Goal: Information Seeking & Learning: Find specific fact

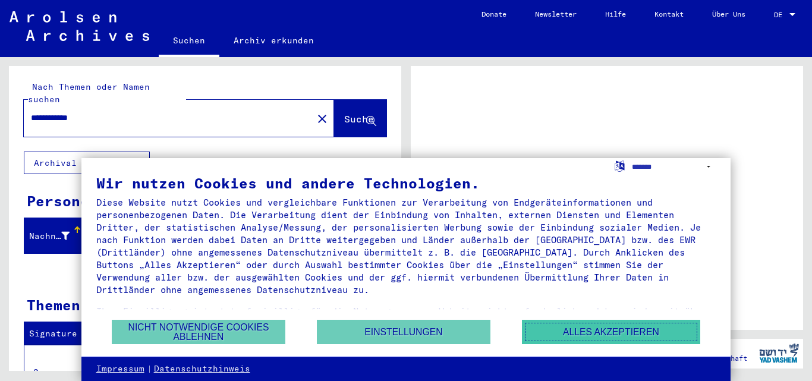
click at [625, 329] on button "Alles akzeptieren" at bounding box center [611, 332] width 178 height 24
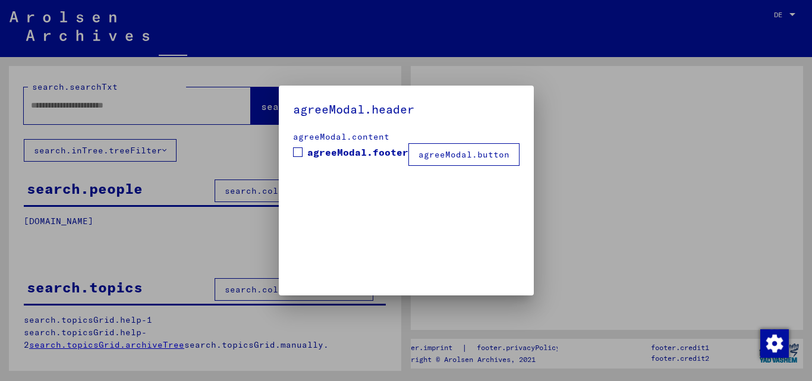
type input "**********"
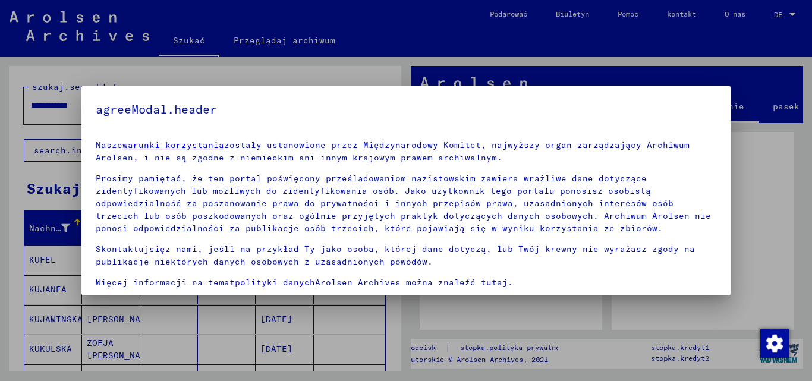
scroll to position [72, 0]
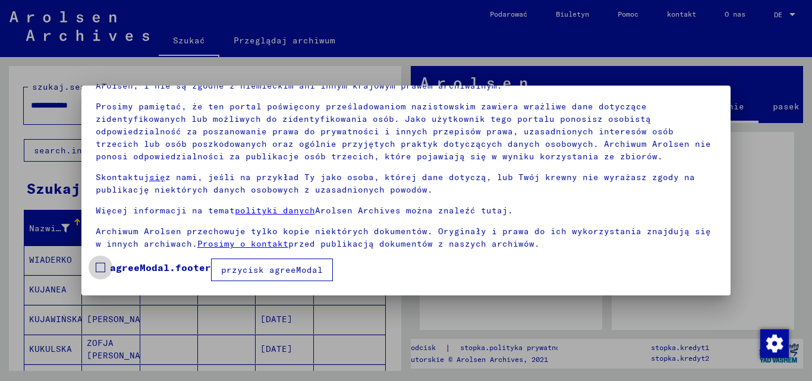
click at [99, 268] on span at bounding box center [101, 268] width 10 height 10
click at [241, 271] on font "przycisk agreeModal" at bounding box center [272, 270] width 102 height 11
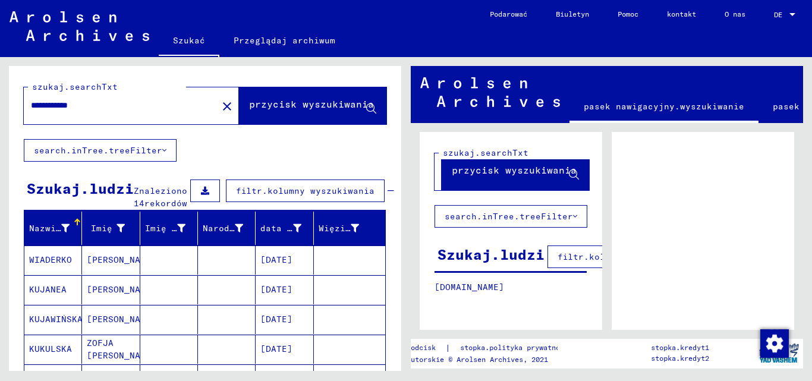
scroll to position [266, 0]
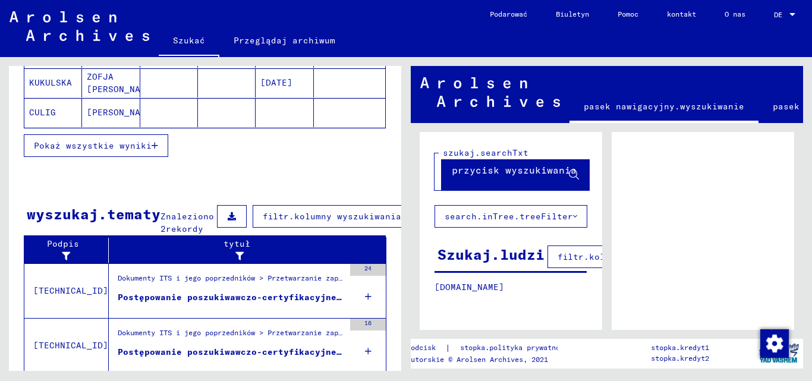
click at [109, 151] on font "Pokaż wszystkie wyniki" at bounding box center [93, 145] width 118 height 11
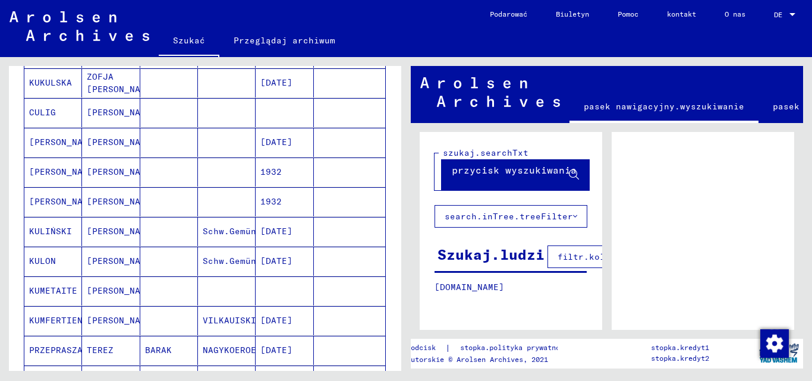
click at [98, 177] on font "[PERSON_NAME]" at bounding box center [122, 171] width 70 height 11
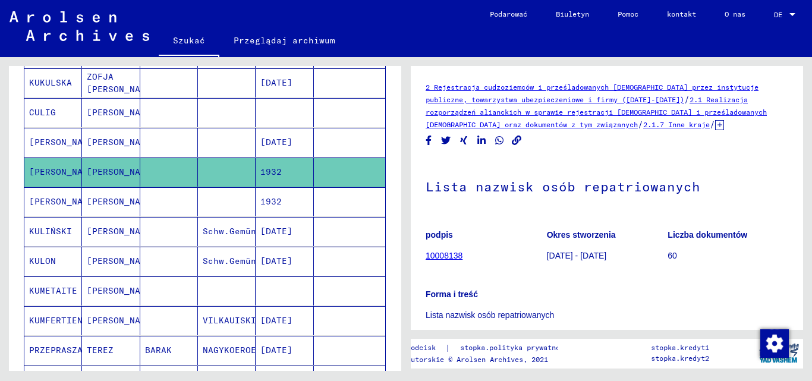
click at [266, 207] on font "1932" at bounding box center [270, 201] width 21 height 11
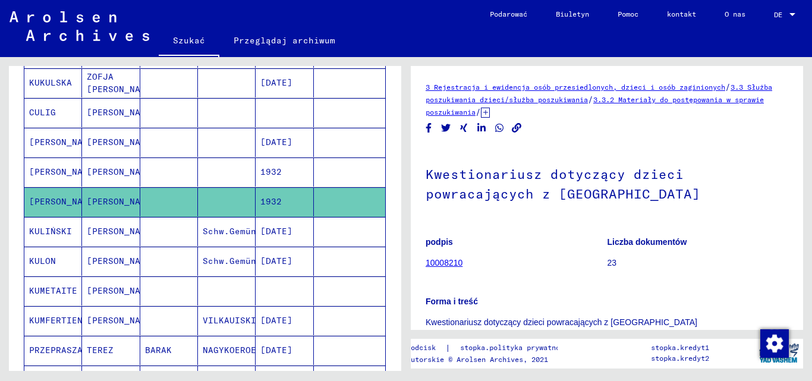
scroll to position [231, 0]
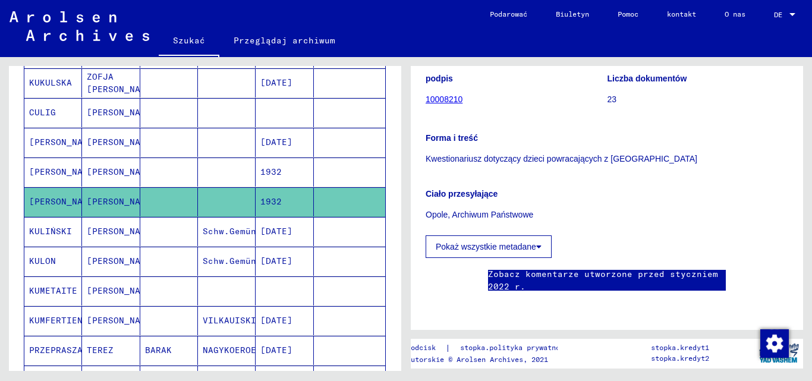
click at [601, 154] on font "Kwestionariusz dotyczący dzieci powracających z [GEOGRAPHIC_DATA]" at bounding box center [562, 159] width 272 height 10
click at [534, 242] on font "Pokaż wszystkie metadane" at bounding box center [486, 247] width 100 height 10
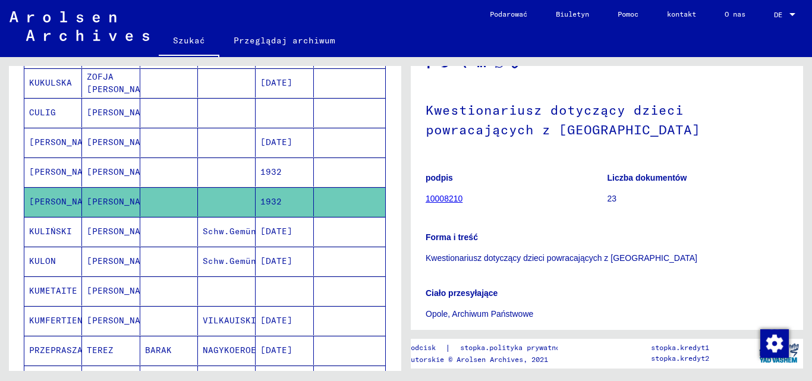
scroll to position [62, 0]
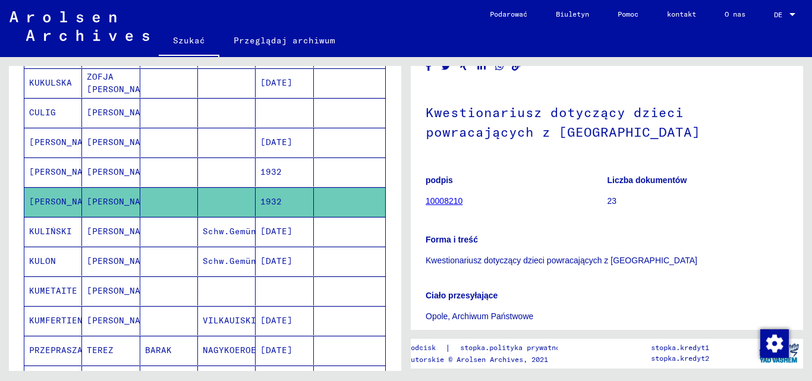
click at [444, 199] on font "10008210" at bounding box center [444, 201] width 37 height 10
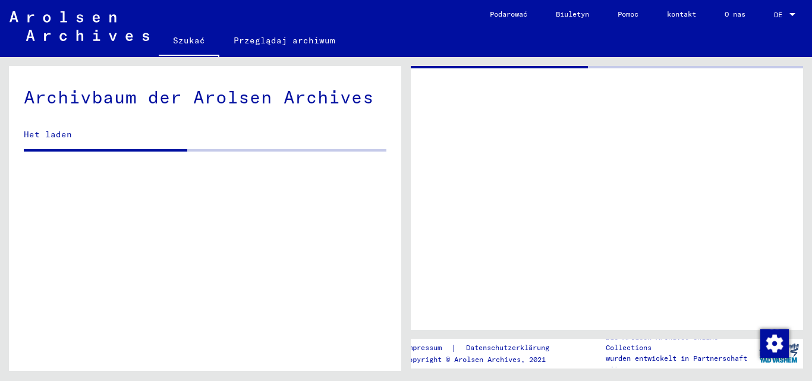
click at [444, 199] on div at bounding box center [607, 198] width 392 height 264
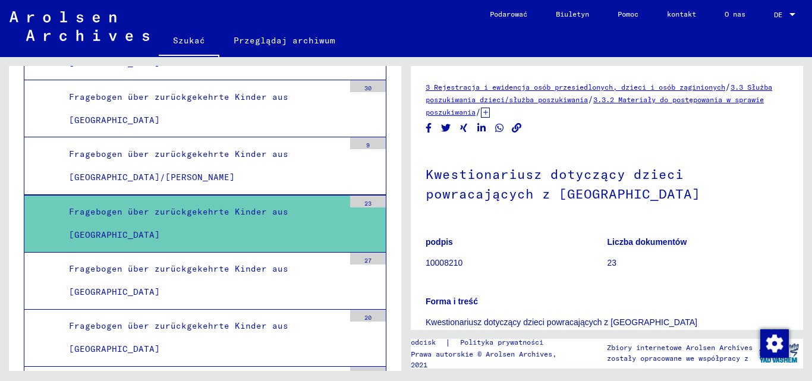
scroll to position [939, 0]
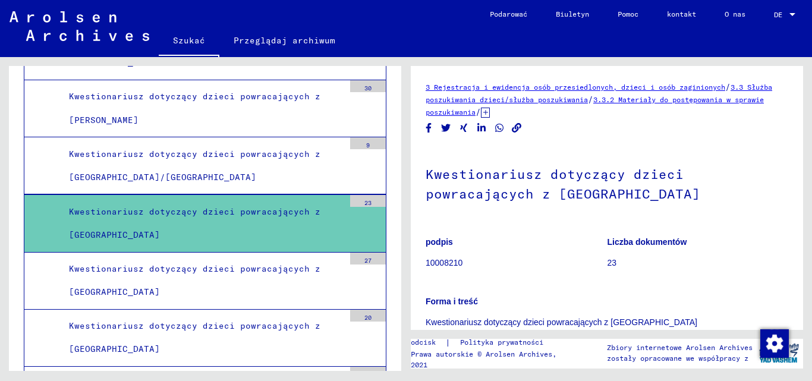
click at [277, 218] on div "Kwestionariusz dotyczący dzieci powracających z [GEOGRAPHIC_DATA]" at bounding box center [202, 223] width 284 height 46
